Goal: Navigation & Orientation: Find specific page/section

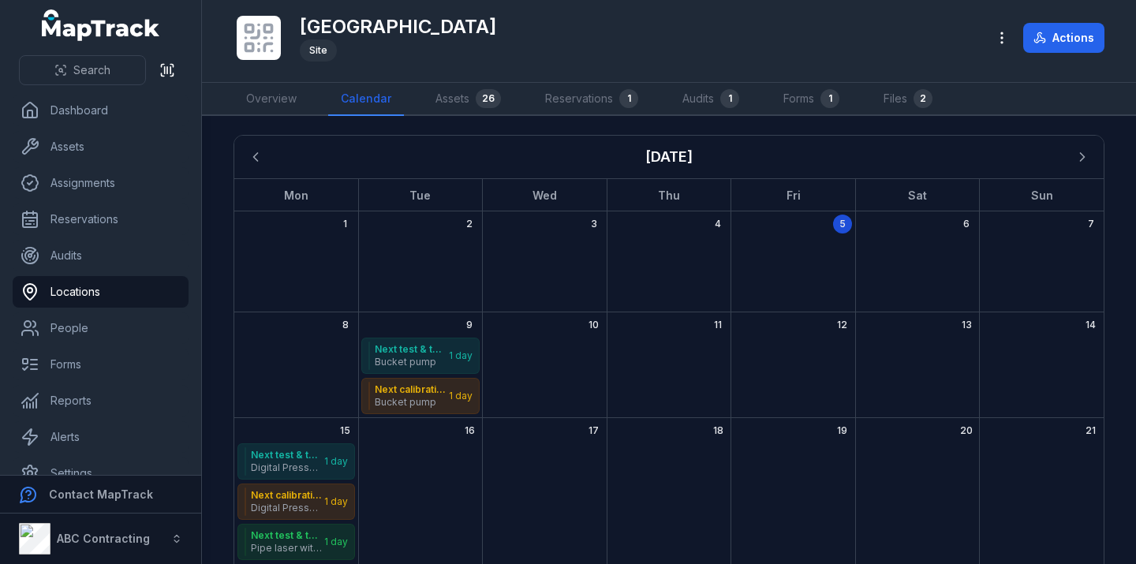
scroll to position [264, 0]
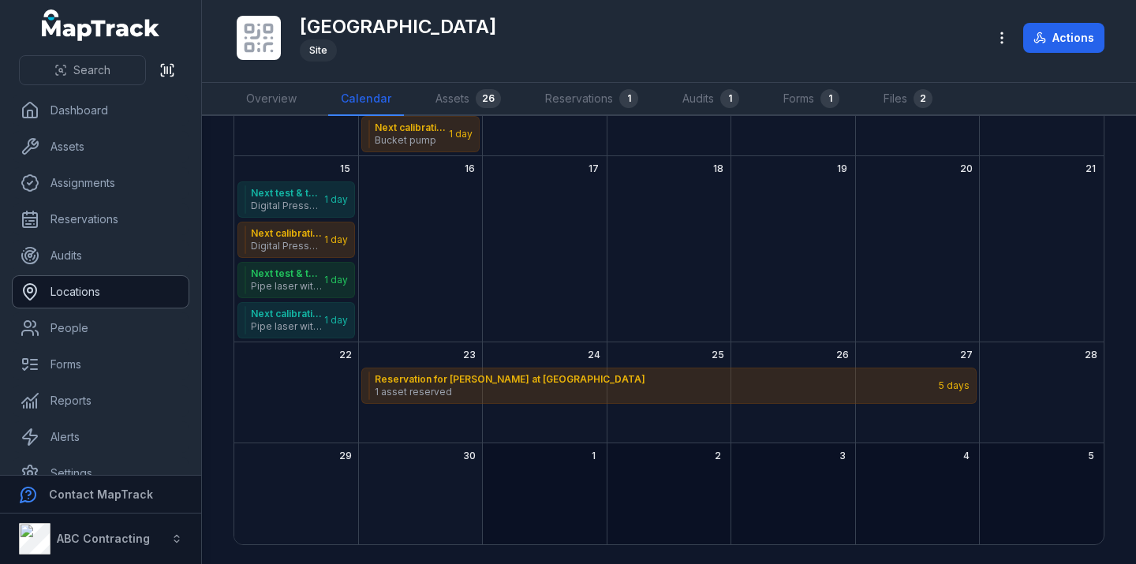
click at [121, 292] on link "Locations" at bounding box center [101, 292] width 176 height 32
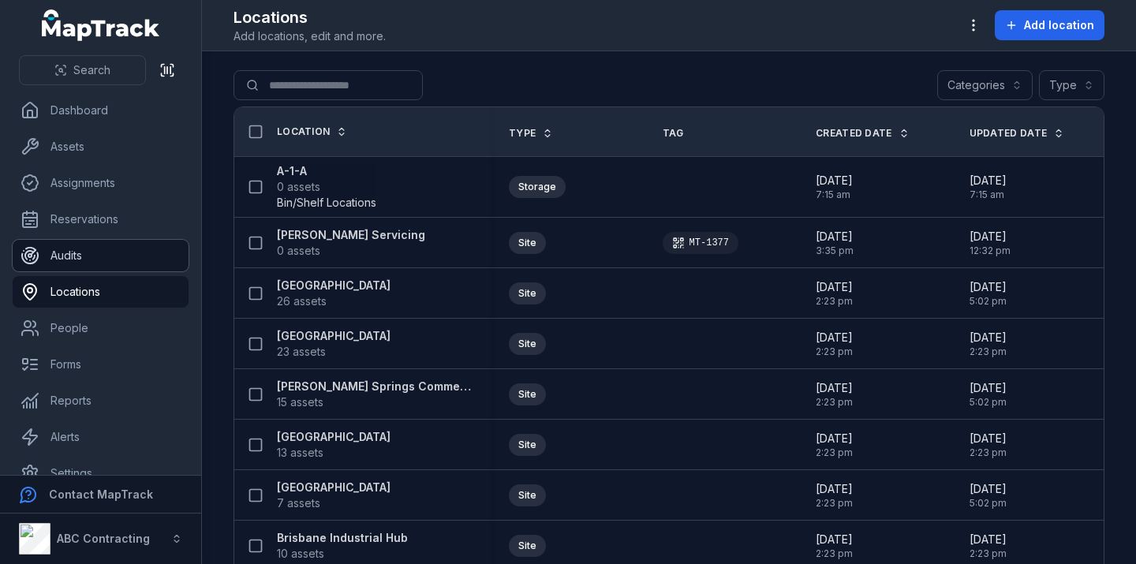
click at [141, 260] on link "Audits" at bounding box center [101, 256] width 176 height 32
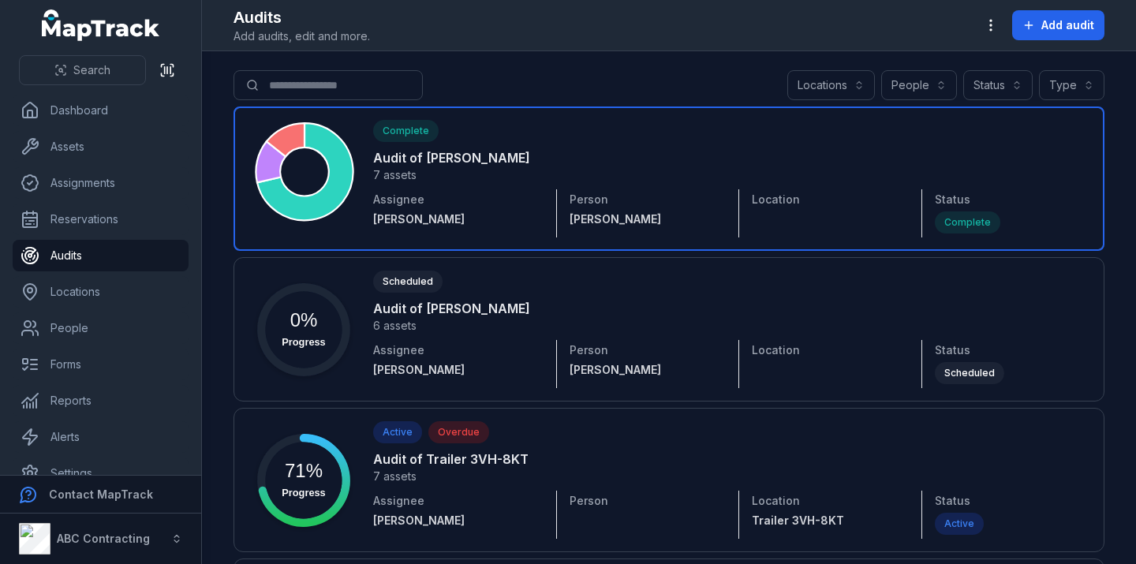
click at [480, 166] on link at bounding box center [669, 179] width 871 height 144
click at [553, 148] on link at bounding box center [669, 179] width 871 height 144
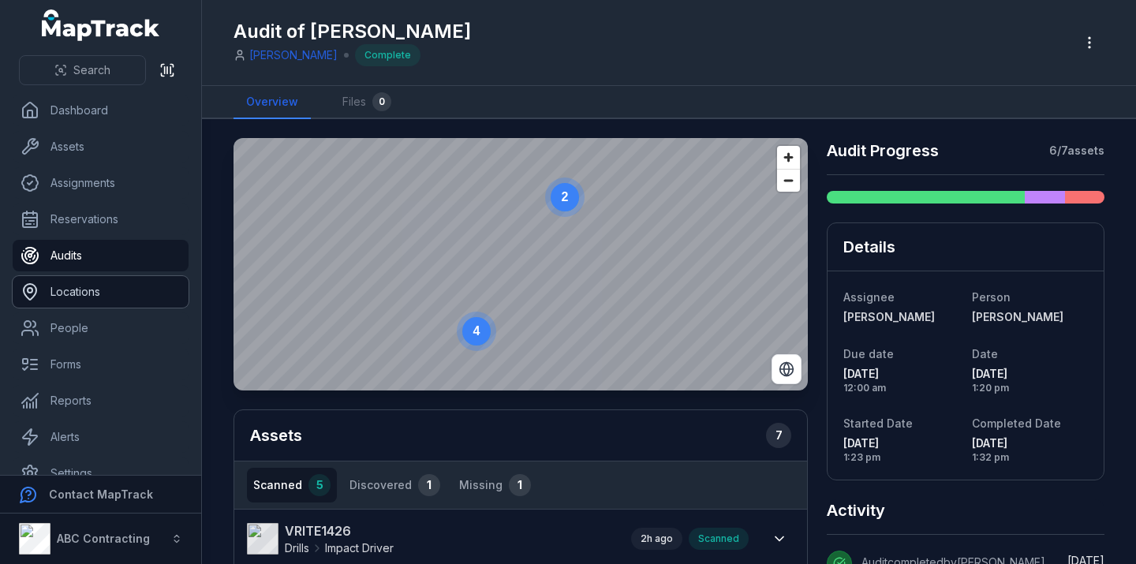
click at [119, 282] on link "Locations" at bounding box center [101, 292] width 176 height 32
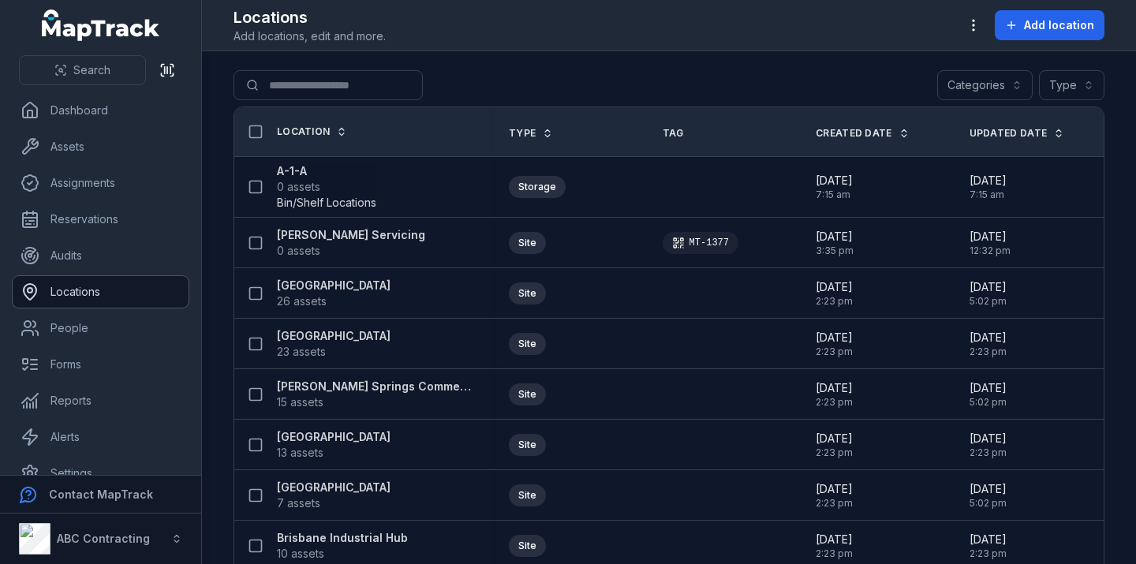
scroll to position [24, 0]
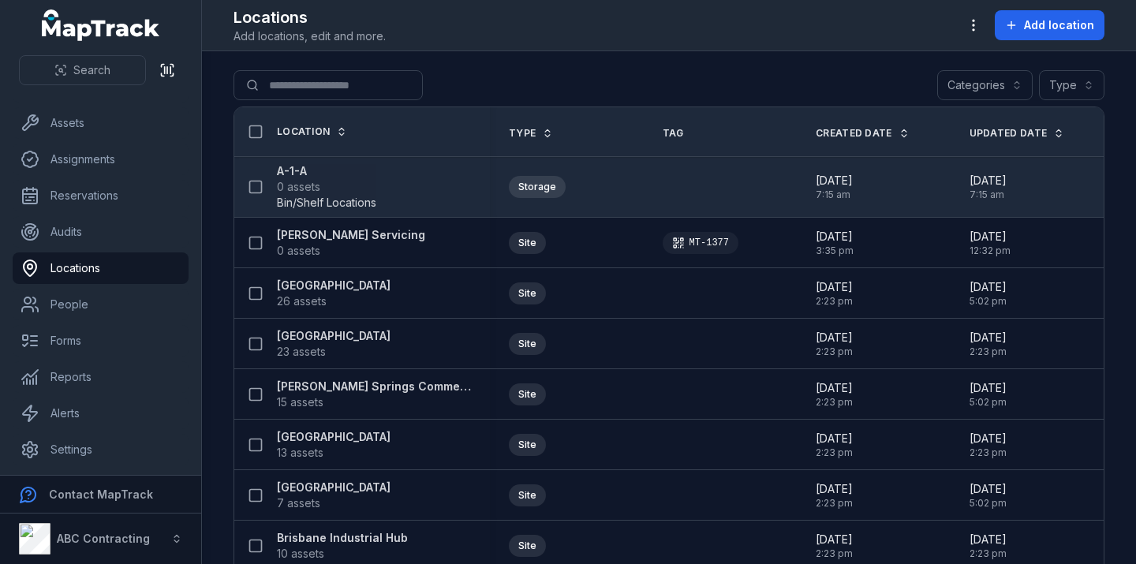
click at [304, 198] on span "Bin/Shelf Locations" at bounding box center [326, 203] width 99 height 16
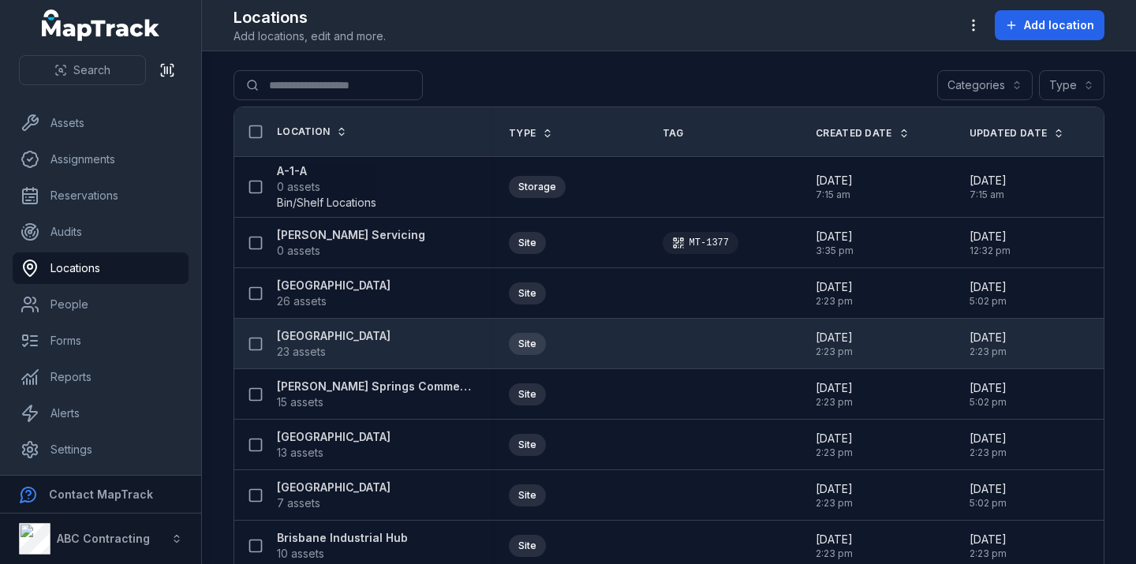
click at [309, 342] on strong "[GEOGRAPHIC_DATA]" at bounding box center [334, 336] width 114 height 16
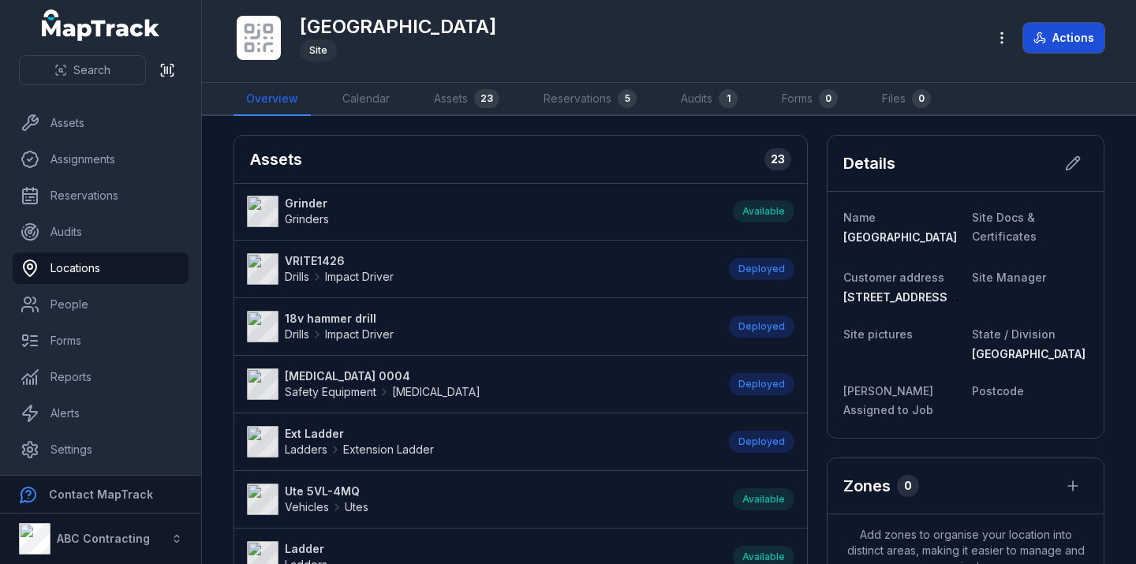
click at [1054, 38] on button "Actions" at bounding box center [1063, 38] width 81 height 30
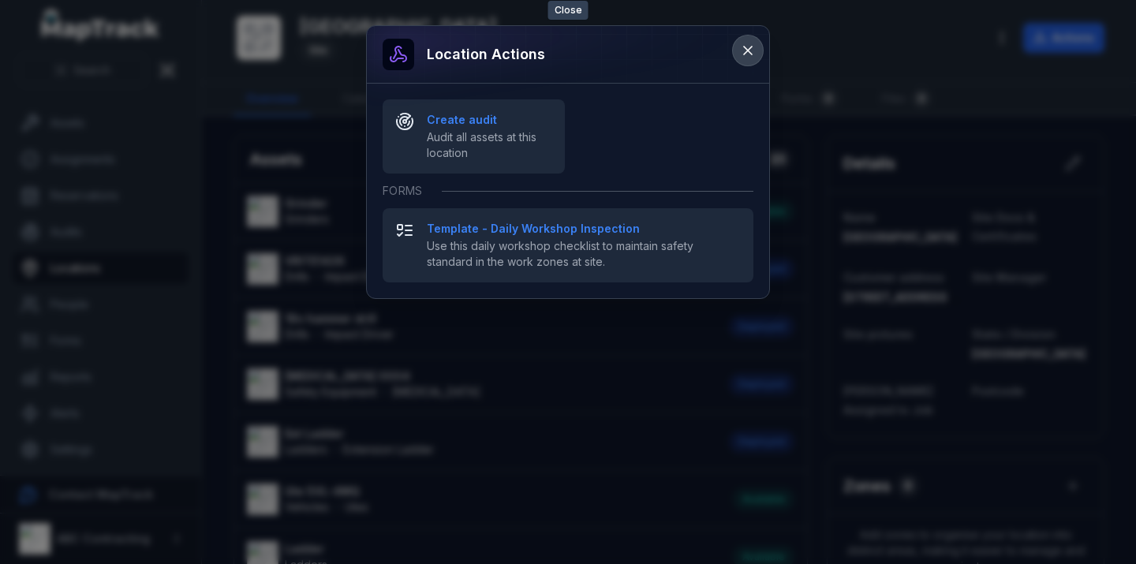
click at [746, 45] on icon at bounding box center [748, 51] width 16 height 16
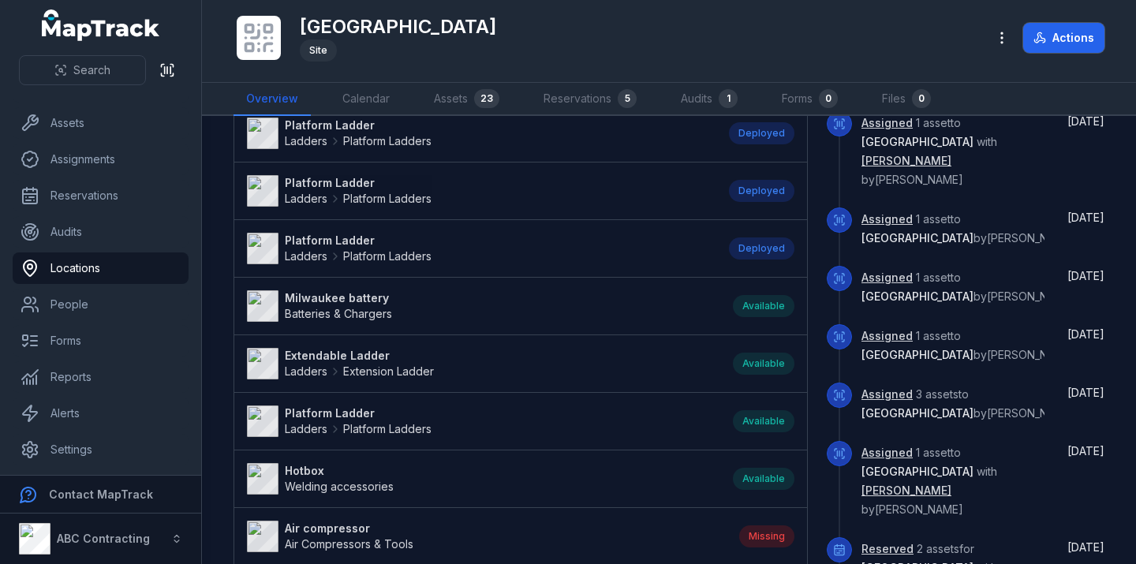
scroll to position [826, 0]
click at [133, 312] on link "People" at bounding box center [101, 305] width 176 height 32
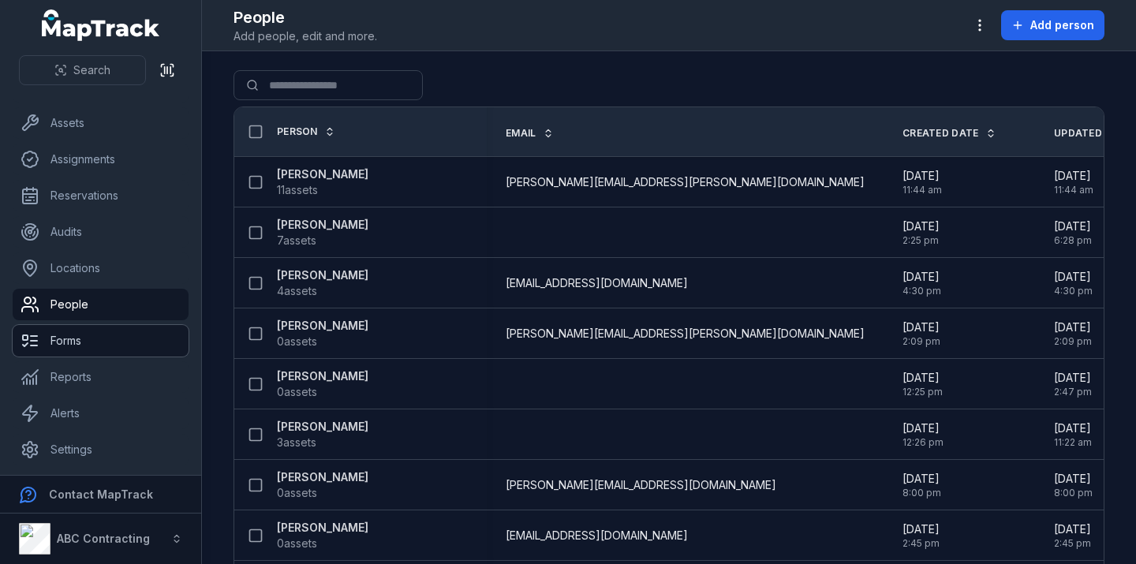
click at [127, 339] on link "Forms" at bounding box center [101, 341] width 176 height 32
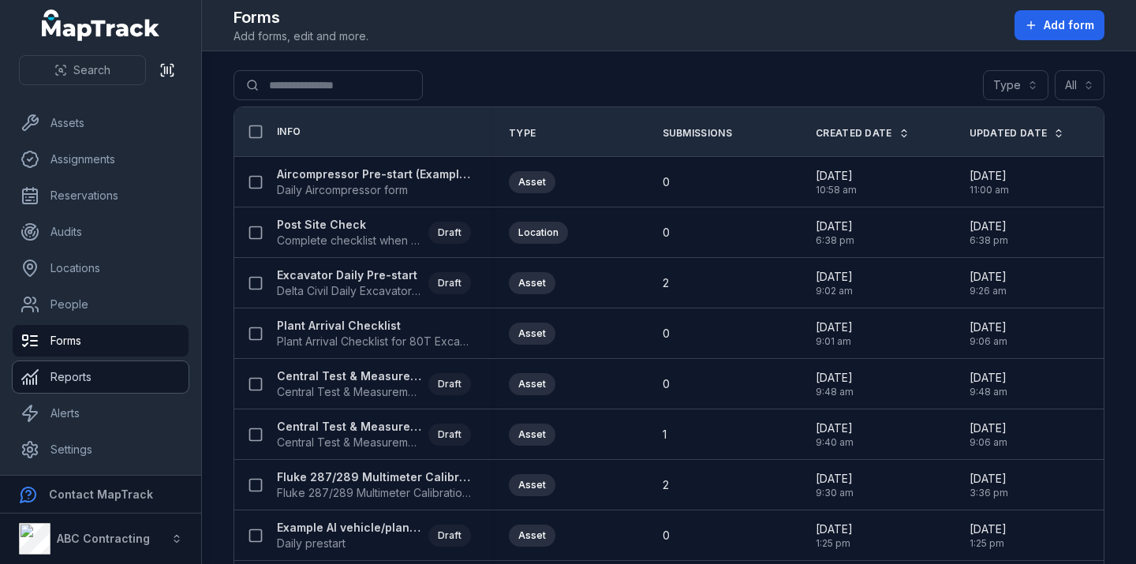
click at [131, 376] on link "Reports" at bounding box center [101, 377] width 176 height 32
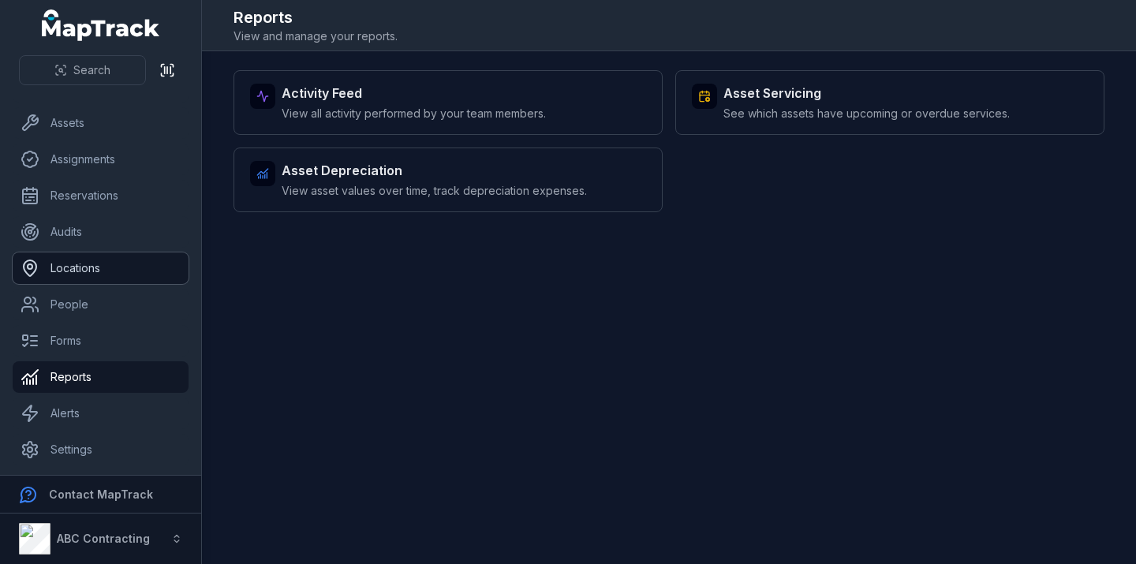
click at [125, 267] on link "Locations" at bounding box center [101, 268] width 176 height 32
click at [121, 305] on link "People" at bounding box center [101, 305] width 176 height 32
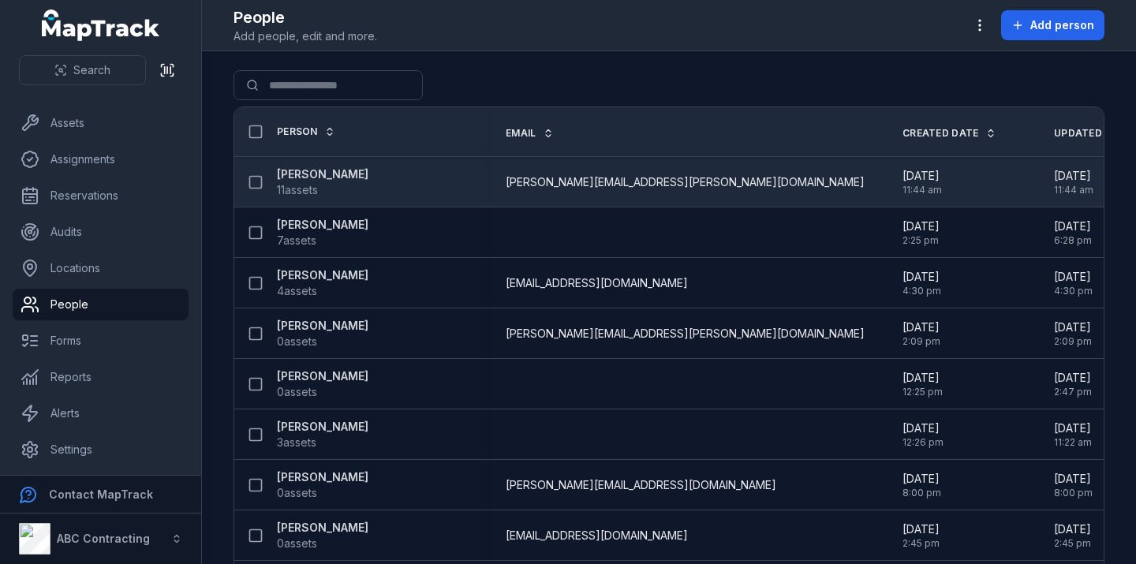
click at [338, 174] on strong "[PERSON_NAME]" at bounding box center [323, 174] width 92 height 16
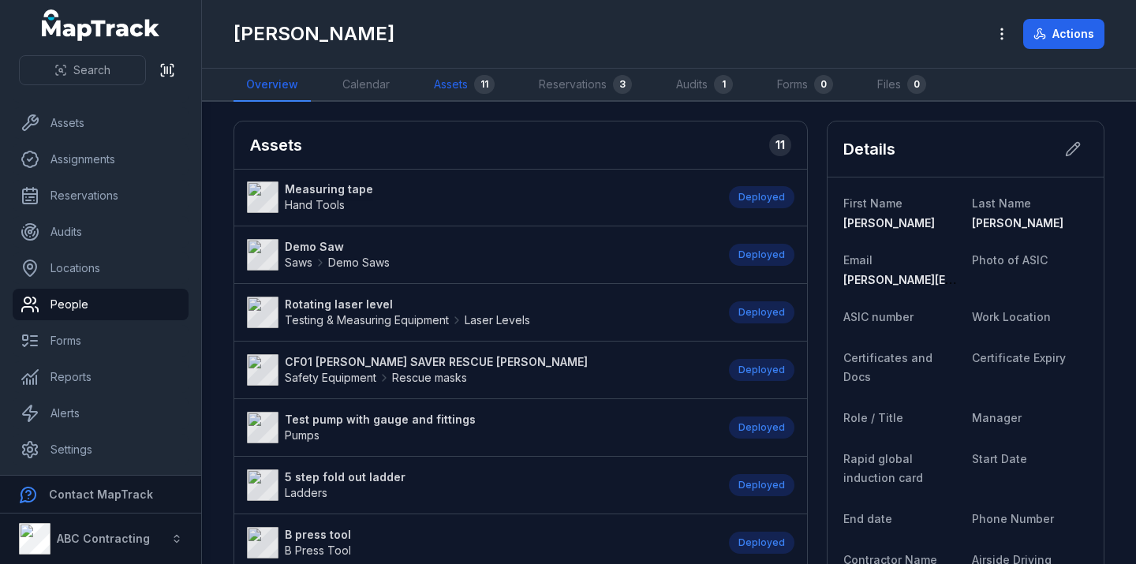
click at [463, 81] on link "Assets 11" at bounding box center [464, 85] width 86 height 33
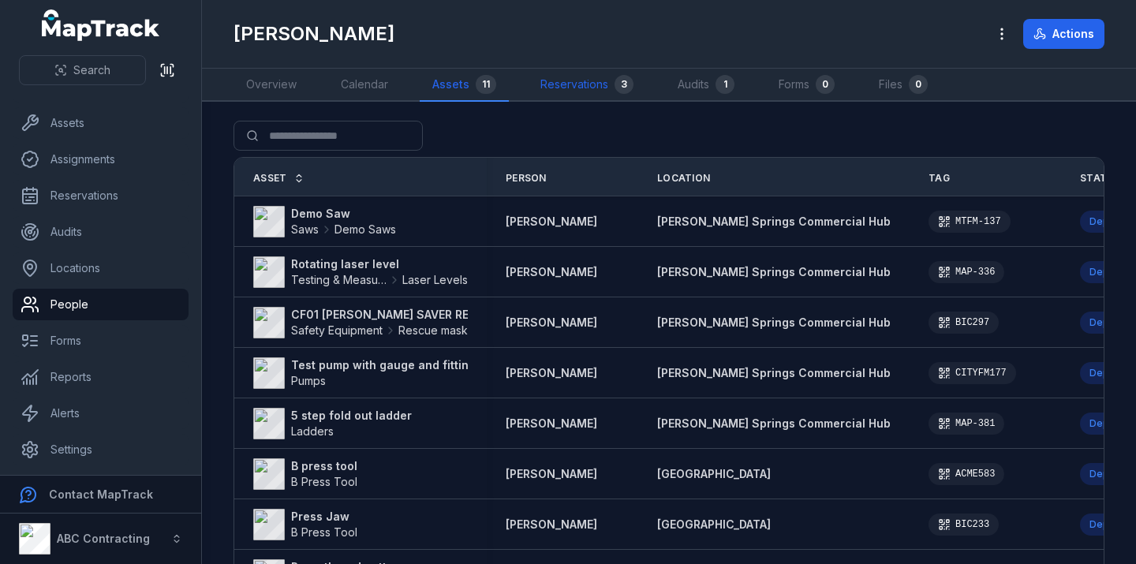
click at [581, 90] on link "Reservations 3" at bounding box center [587, 85] width 118 height 33
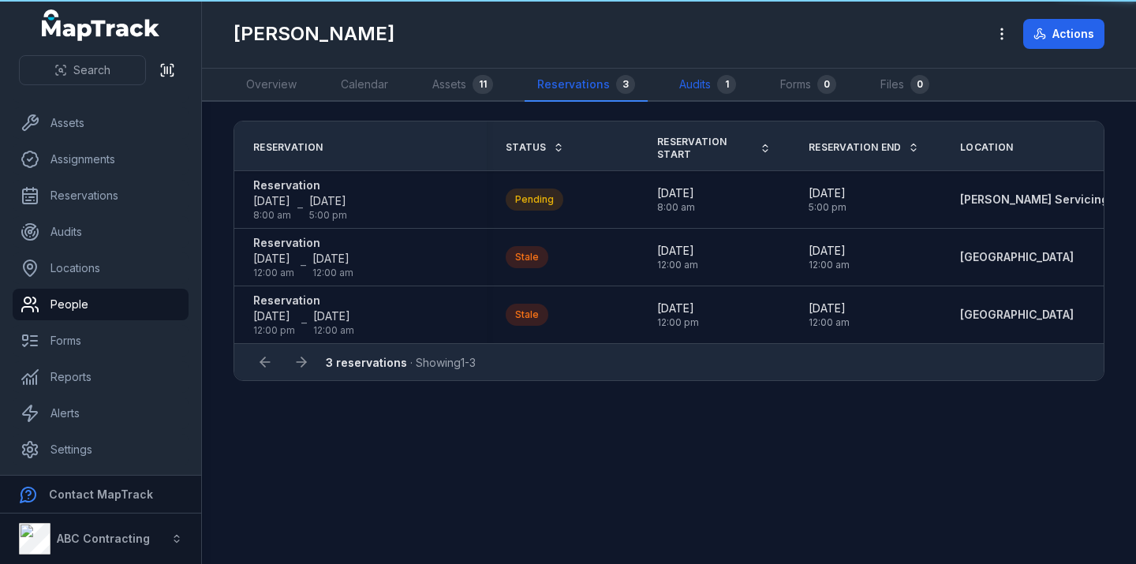
click at [694, 87] on link "Audits 1" at bounding box center [708, 85] width 82 height 33
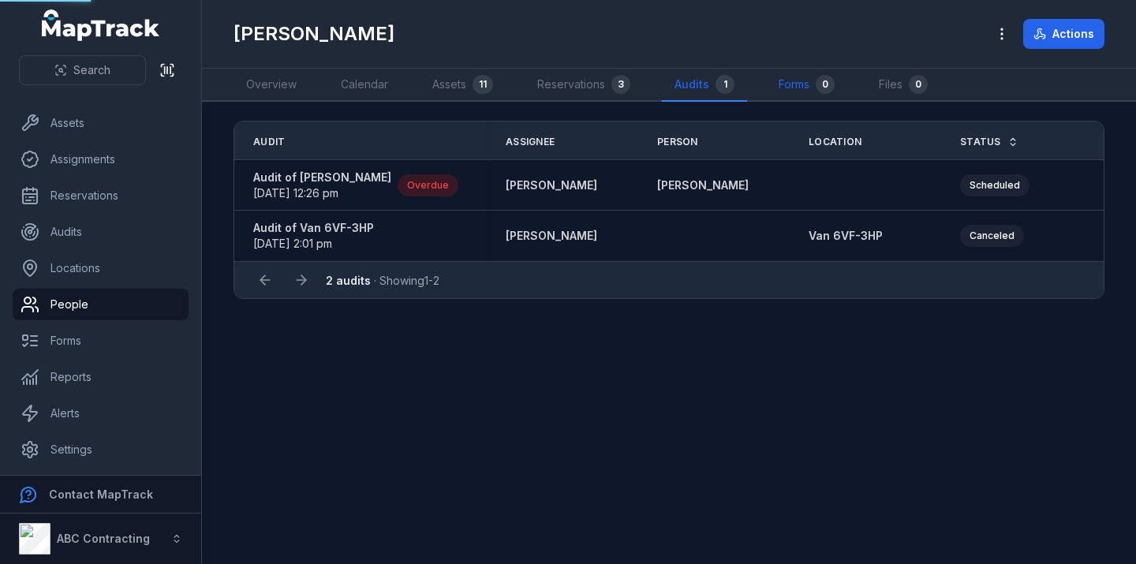
click at [797, 85] on link "Forms 0" at bounding box center [806, 85] width 81 height 33
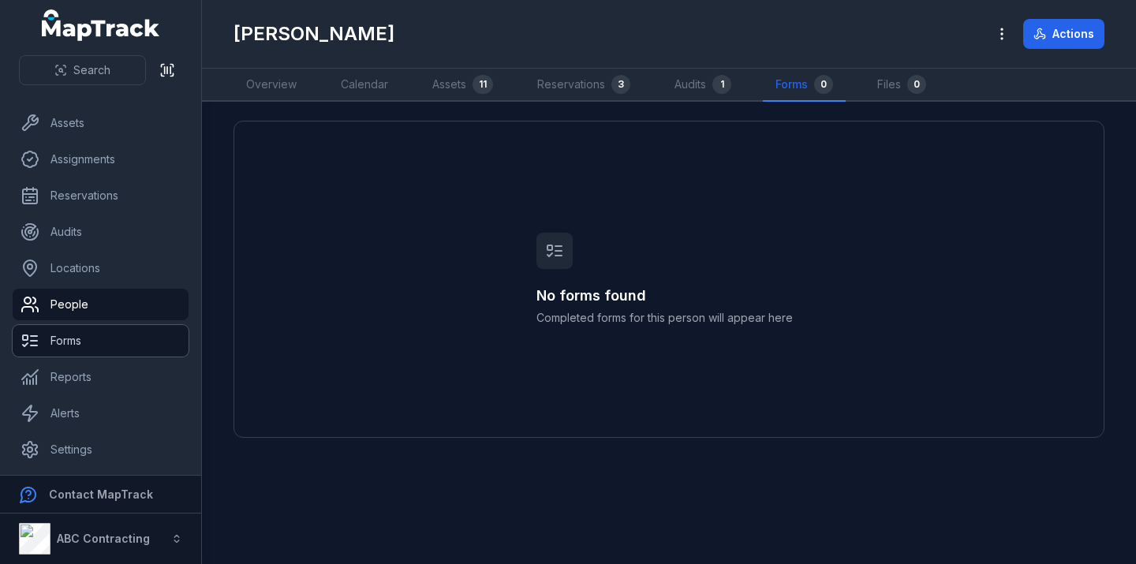
click at [120, 326] on link "Forms" at bounding box center [101, 341] width 176 height 32
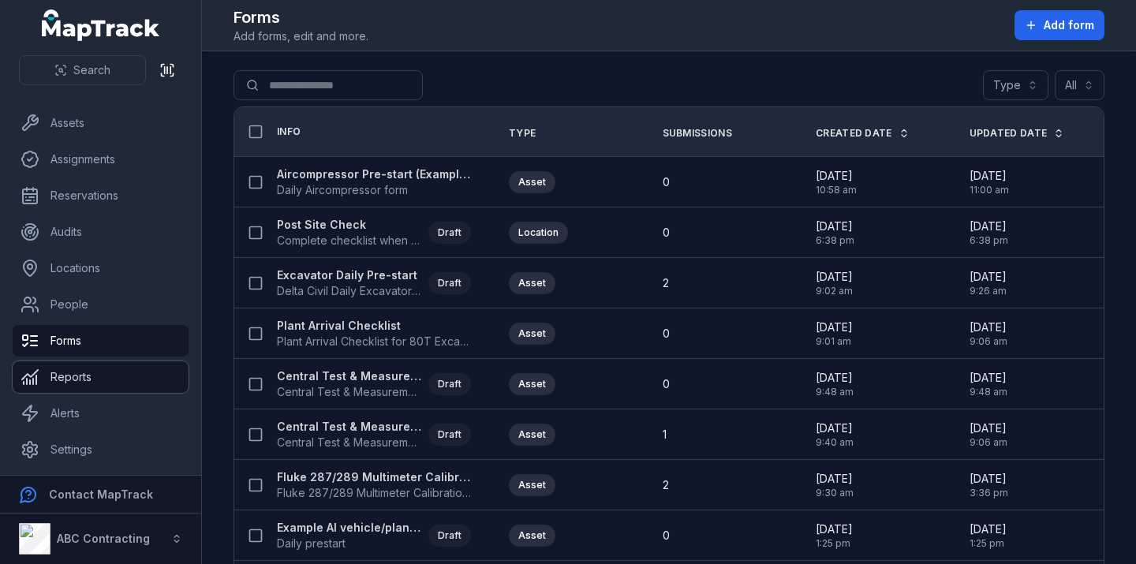
click at [88, 375] on link "Reports" at bounding box center [101, 377] width 176 height 32
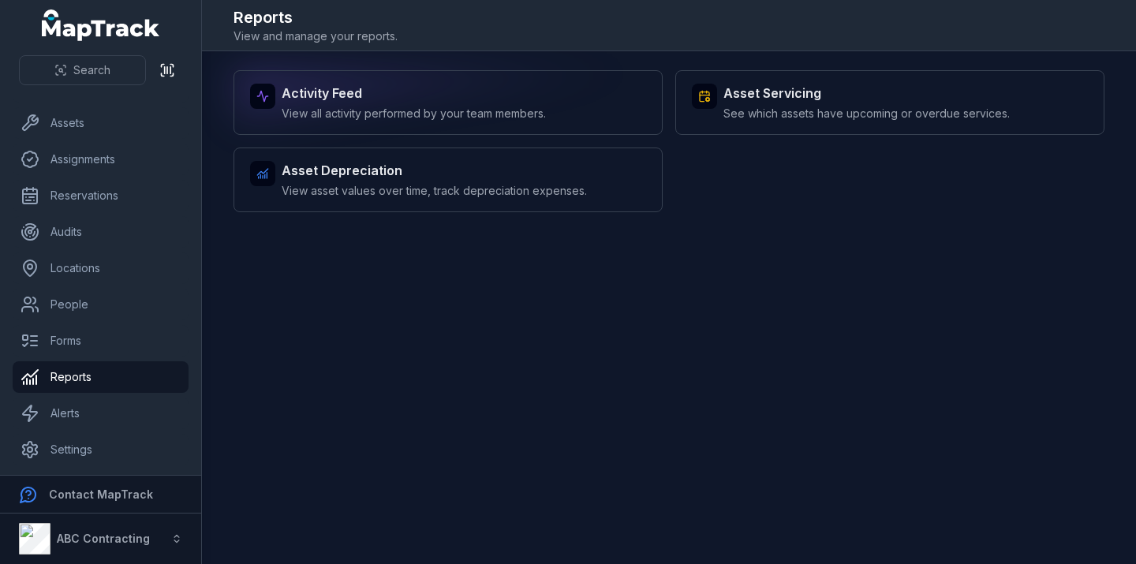
click at [402, 121] on span "View all activity performed by your team members." at bounding box center [414, 114] width 264 height 16
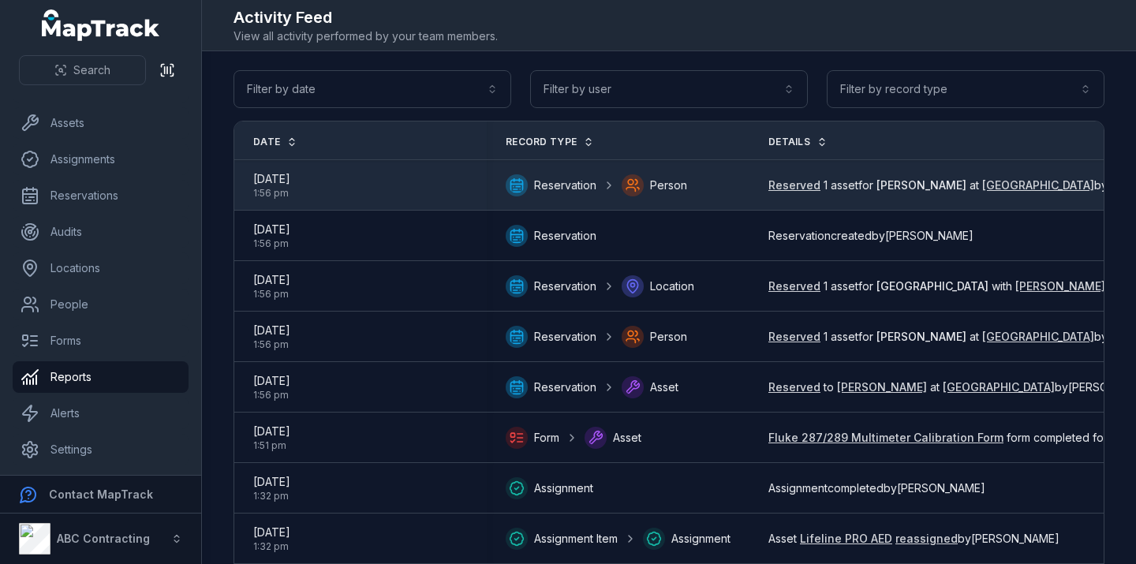
click at [708, 184] on div "Reservation Person" at bounding box center [618, 185] width 225 height 22
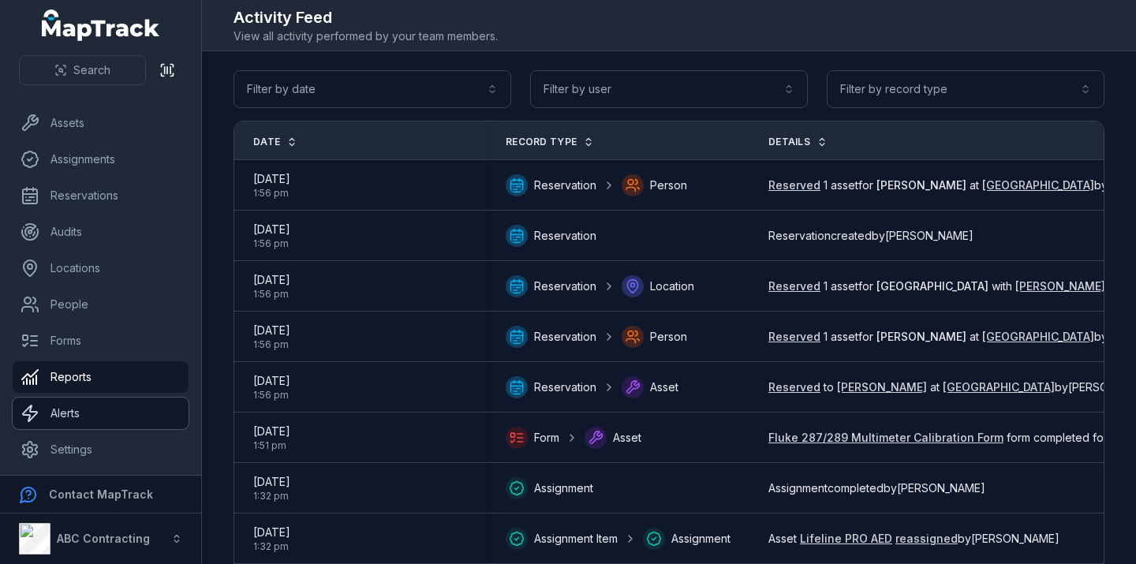
click at [103, 425] on link "Alerts" at bounding box center [101, 414] width 176 height 32
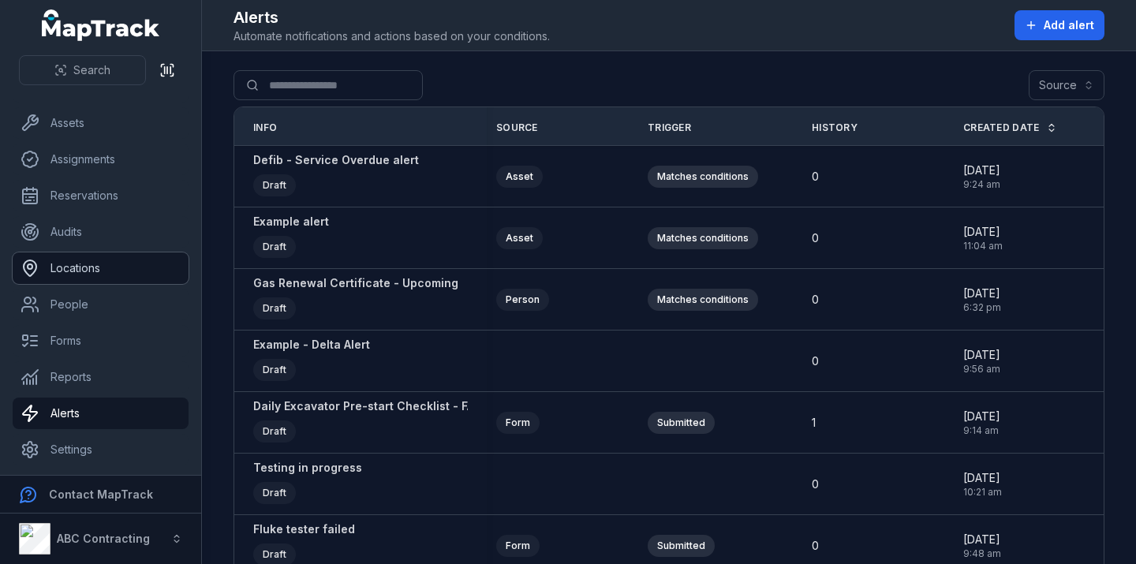
click at [114, 274] on link "Locations" at bounding box center [101, 268] width 176 height 32
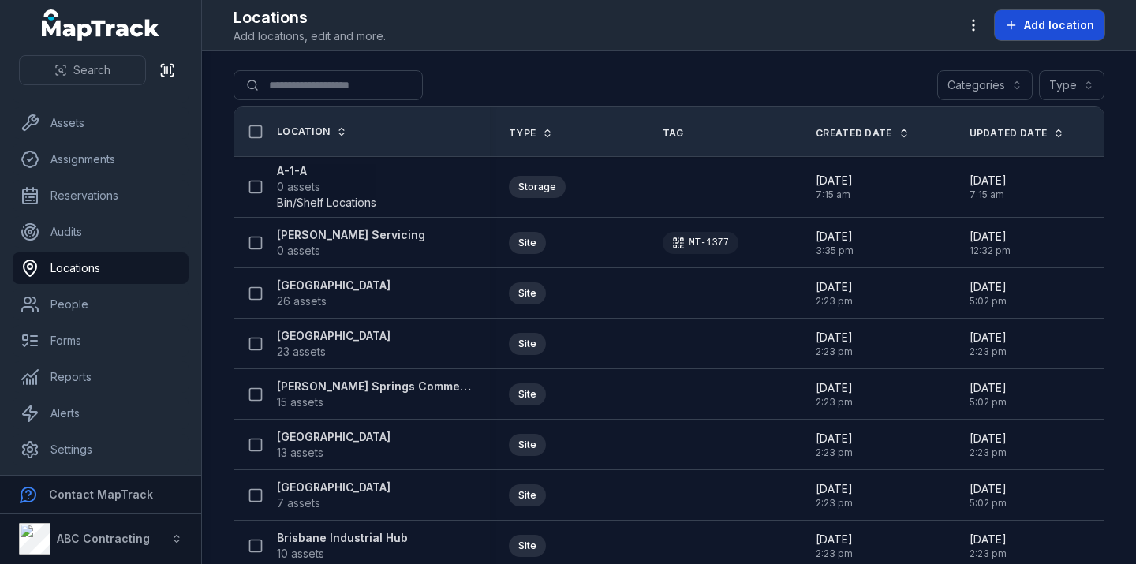
click at [1031, 35] on button "Add location" at bounding box center [1050, 25] width 110 height 30
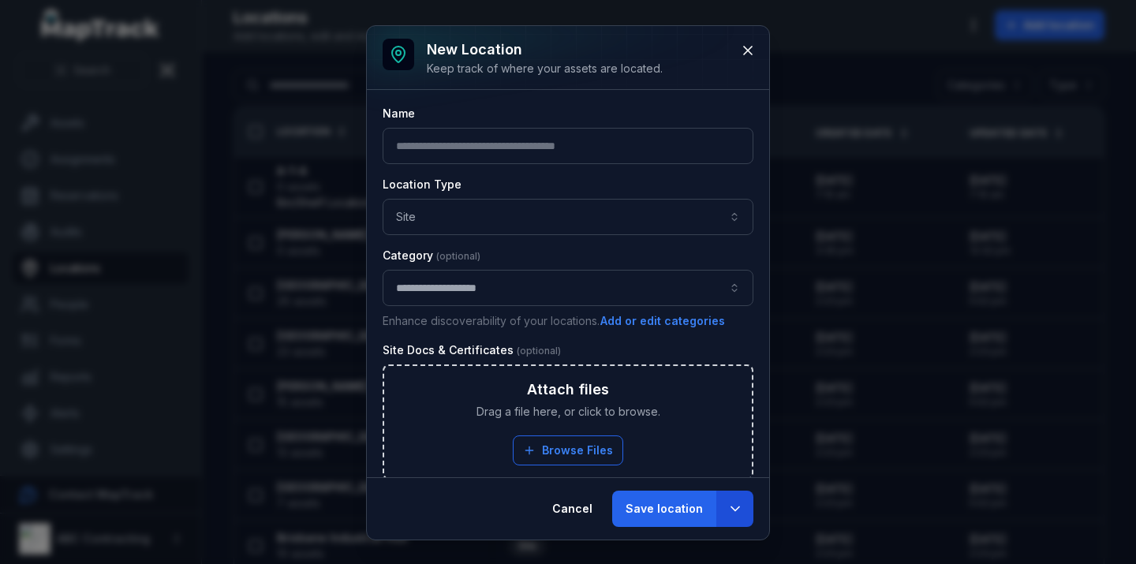
click at [740, 498] on button "button" at bounding box center [735, 509] width 36 height 36
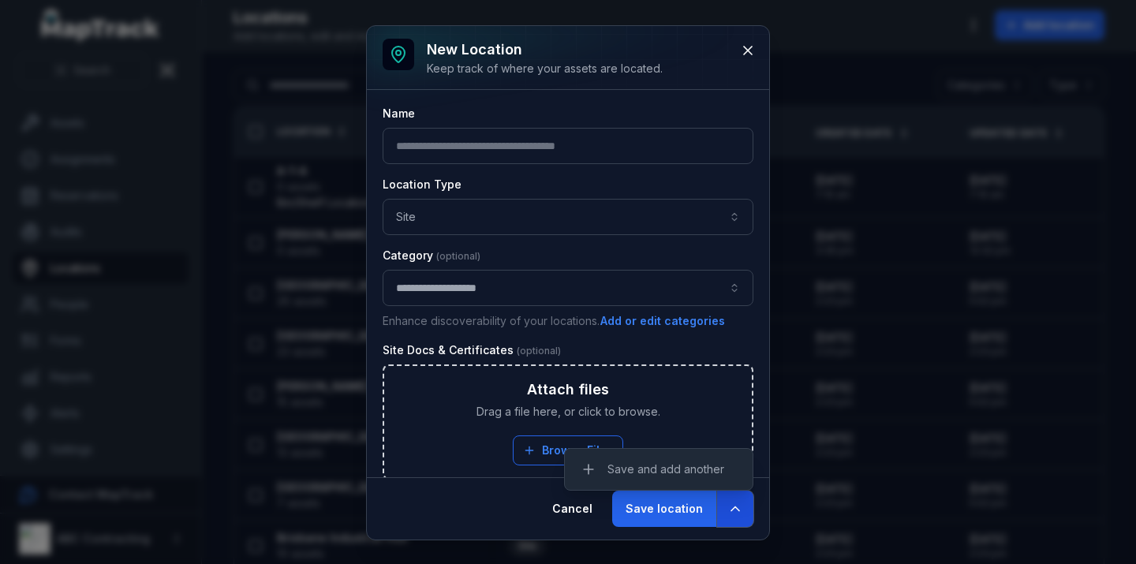
click at [740, 497] on button "button" at bounding box center [735, 509] width 36 height 36
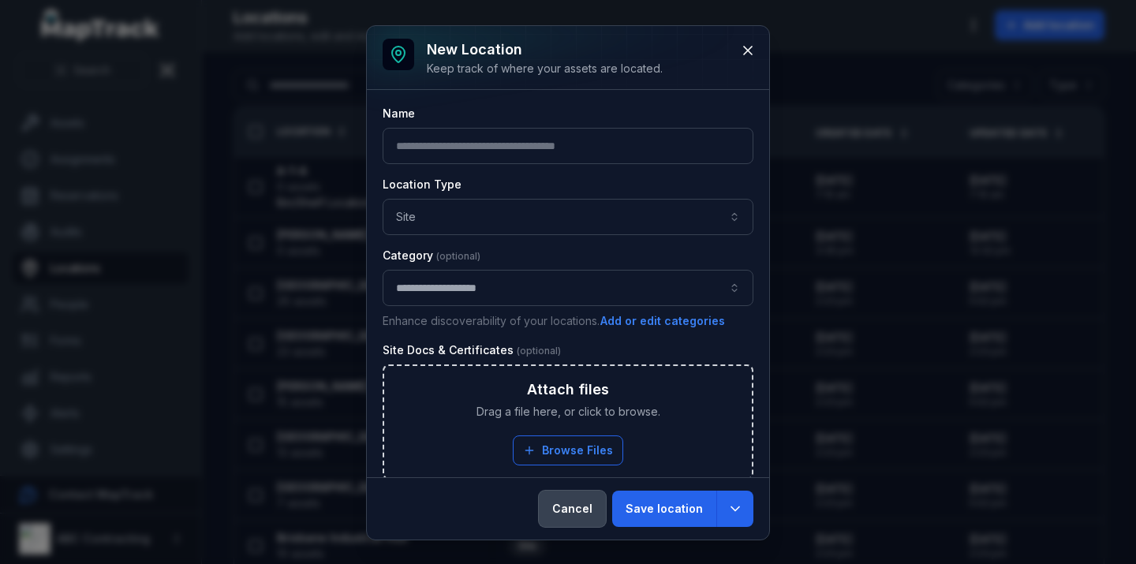
click at [588, 516] on button "Cancel" at bounding box center [572, 509] width 67 height 36
